Goal: Task Accomplishment & Management: Manage account settings

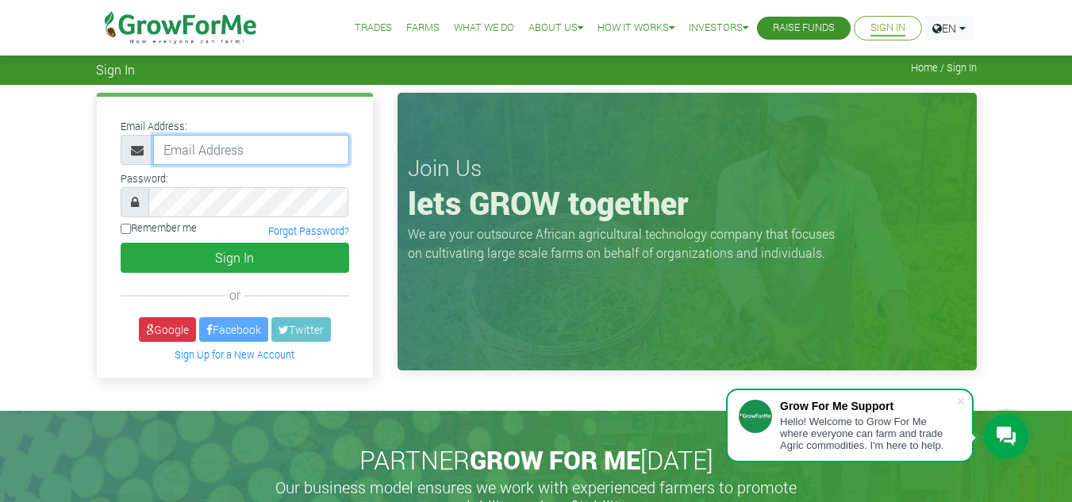
drag, startPoint x: 0, startPoint y: 0, endPoint x: 184, endPoint y: 154, distance: 240.0
click at [184, 154] on input "email" at bounding box center [251, 150] width 196 height 30
type input "[PERSON_NAME][EMAIL_ADDRESS][DOMAIN_NAME]"
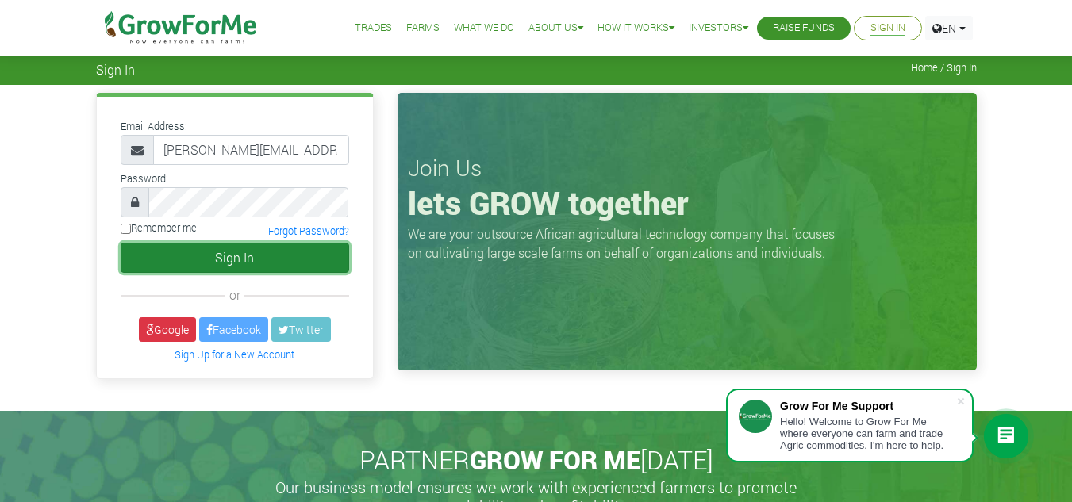
click at [263, 260] on button "Sign In" at bounding box center [235, 258] width 229 height 30
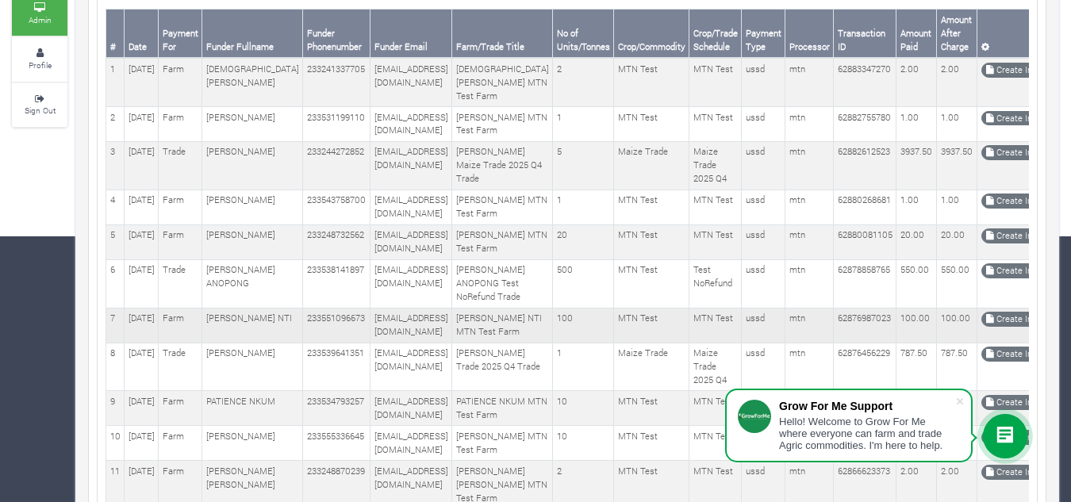
scroll to position [255, 0]
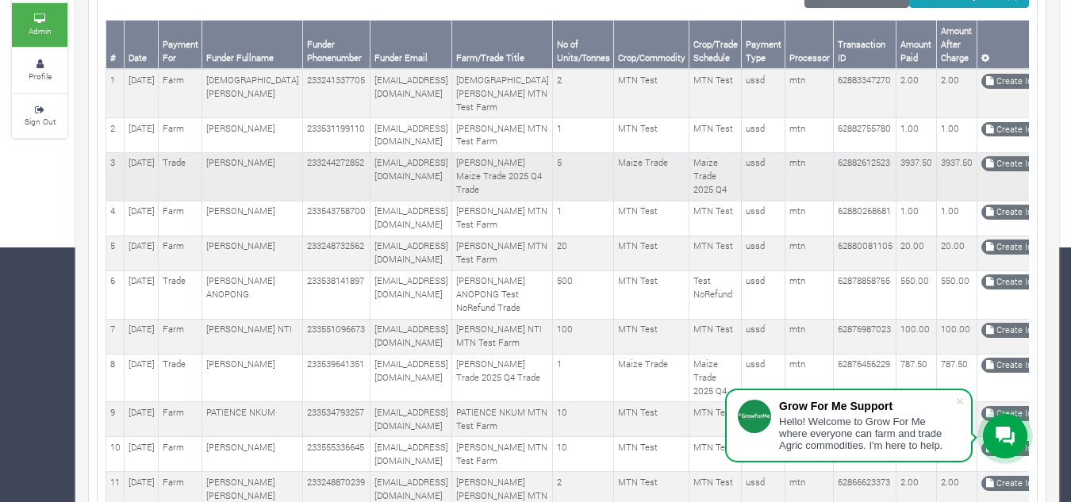
drag, startPoint x: 194, startPoint y: 174, endPoint x: 229, endPoint y: 190, distance: 38.4
click at [229, 190] on tr "3 [DATE] Trade [PERSON_NAME] 233244272852 [EMAIL_ADDRESS][DOMAIN_NAME] [PERSON_…" at bounding box center [635, 176] width 1059 height 48
copy tr "[PERSON_NAME]"
